Goal: Task Accomplishment & Management: Complete application form

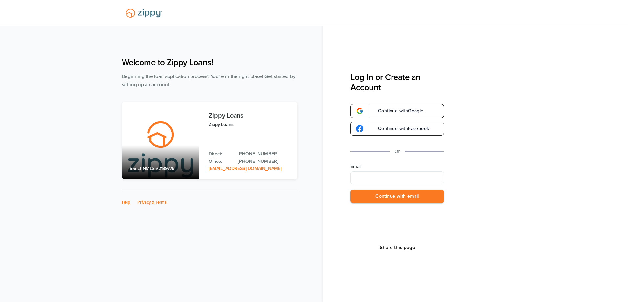
click at [374, 177] on input "Email" at bounding box center [397, 177] width 94 height 13
type input "**********"
click at [380, 197] on button "Continue with email" at bounding box center [397, 196] width 94 height 13
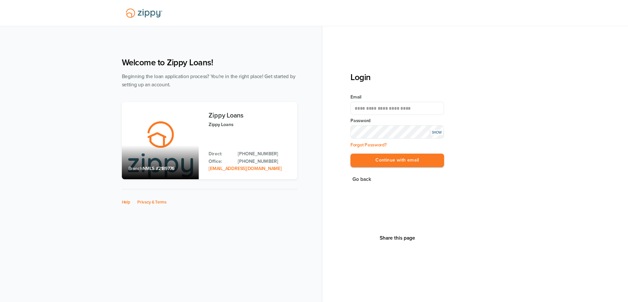
click at [350, 154] on button "Continue with email" at bounding box center [397, 160] width 94 height 13
